Goal: Navigation & Orientation: Find specific page/section

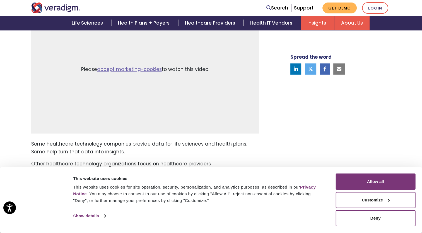
scroll to position [208, 0]
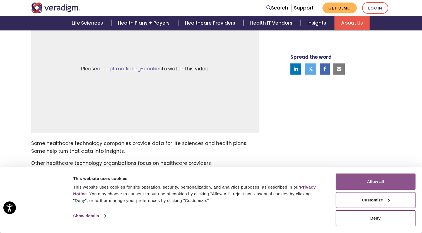
click at [386, 182] on button "Allow all" at bounding box center [375, 181] width 80 height 16
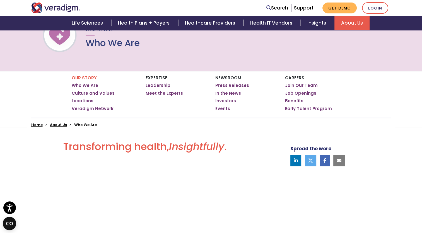
scroll to position [51, 0]
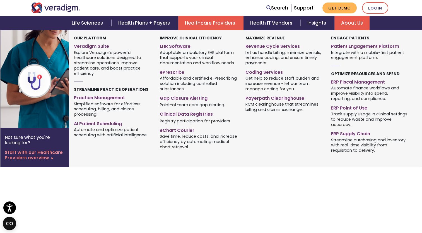
click at [182, 46] on link "EHR Software" at bounding box center [198, 45] width 77 height 8
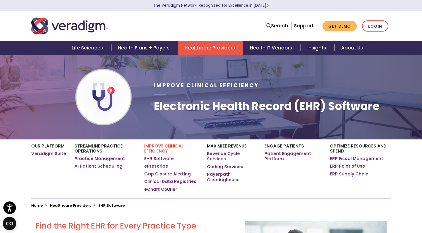
click at [95, 27] on img "Veradigm logo" at bounding box center [69, 26] width 77 height 18
